Goal: Find contact information: Find contact information

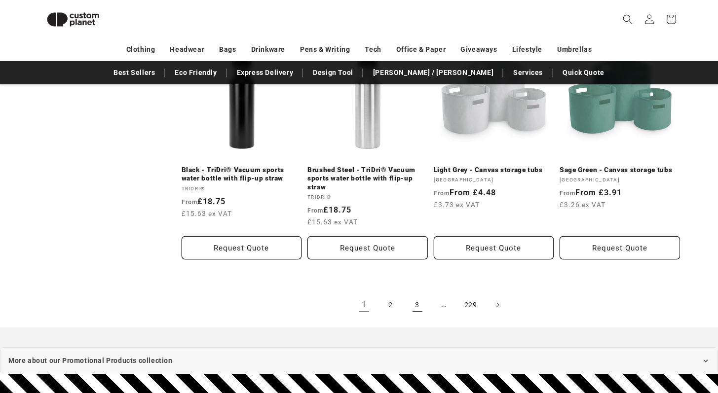
scroll to position [1387, 0]
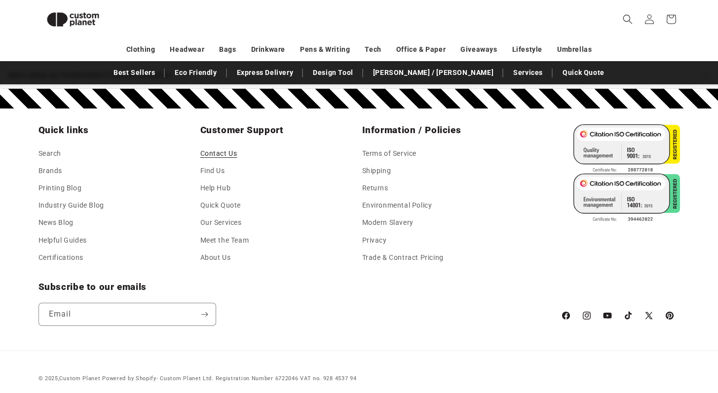
click at [204, 148] on link "Contact Us" at bounding box center [218, 154] width 37 height 15
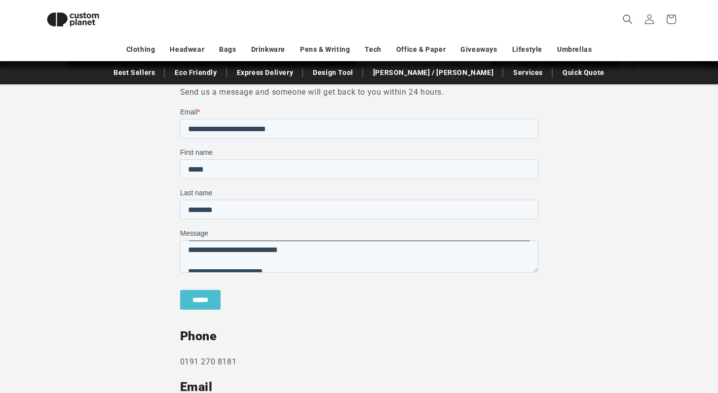
scroll to position [55, 0]
click at [204, 297] on input "******" at bounding box center [200, 300] width 40 height 20
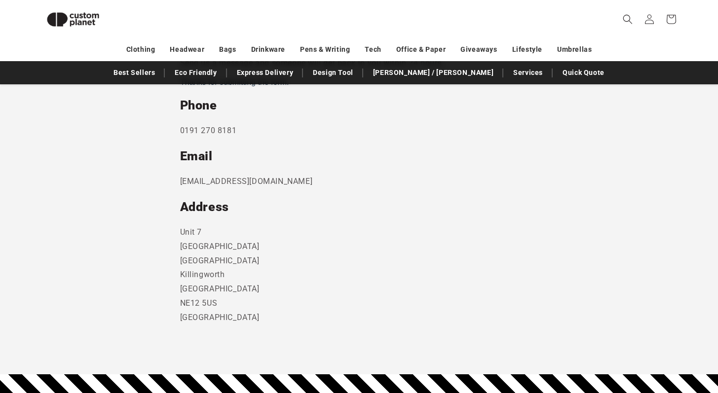
scroll to position [305, 0]
drag, startPoint x: 300, startPoint y: 182, endPoint x: 176, endPoint y: 178, distance: 124.9
click at [176, 178] on section "Send us a message and someone will get back to you within 24 hours. Phone 0191 …" at bounding box center [359, 206] width 718 height 336
copy p "sales@customplanet.co.uk"
